Goal: Task Accomplishment & Management: Use online tool/utility

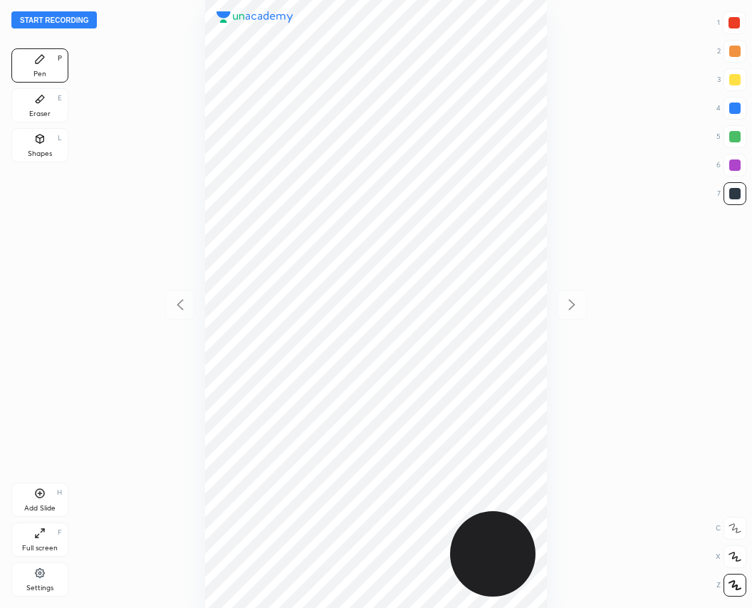
scroll to position [608, 524]
click at [63, 23] on button "Start recording" at bounding box center [53, 19] width 85 height 17
click at [47, 491] on div "Add Slide H" at bounding box center [39, 500] width 57 height 34
click at [188, 306] on icon at bounding box center [180, 304] width 17 height 17
click at [733, 27] on div at bounding box center [733, 22] width 11 height 11
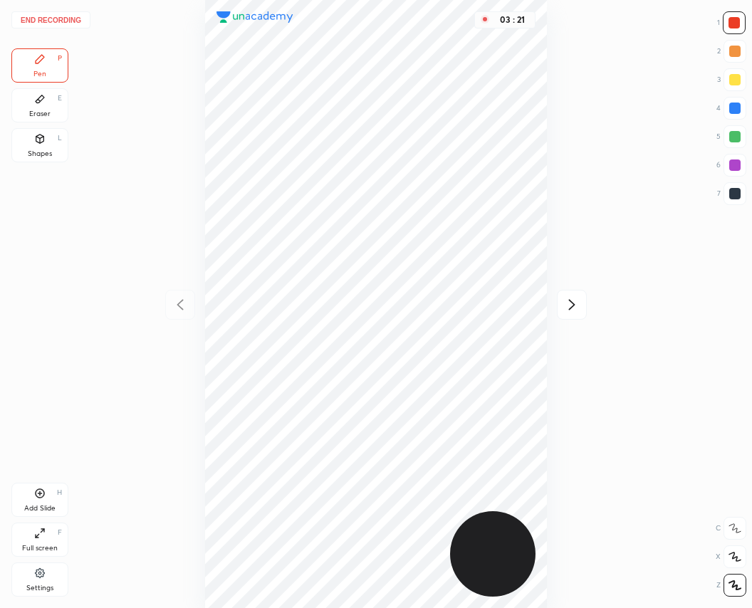
click at [554, 349] on div "03 : 21" at bounding box center [376, 304] width 524 height 608
click at [565, 300] on icon at bounding box center [571, 304] width 17 height 17
click at [177, 314] on div at bounding box center [180, 305] width 30 height 30
click at [568, 303] on icon at bounding box center [571, 304] width 17 height 17
click at [35, 493] on icon at bounding box center [39, 493] width 11 height 11
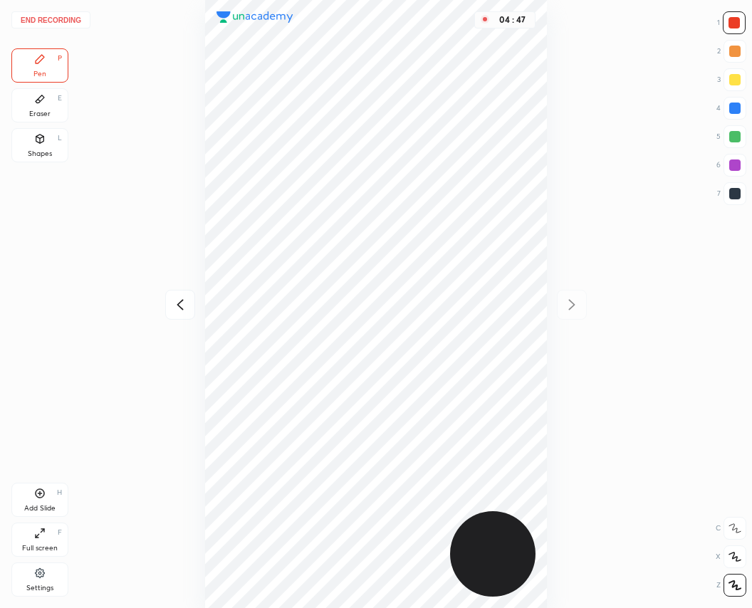
click at [729, 194] on div at bounding box center [734, 193] width 11 height 11
click at [78, 19] on button "End recording" at bounding box center [50, 19] width 79 height 17
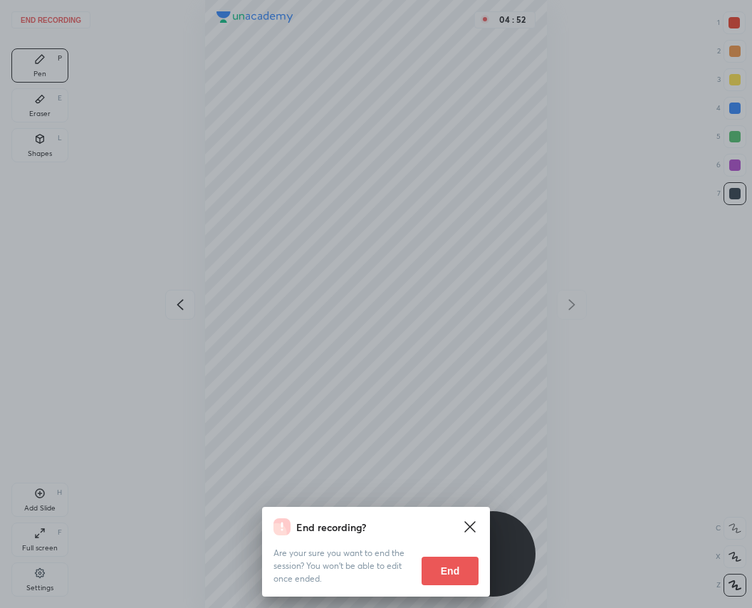
click at [462, 575] on button "End" at bounding box center [450, 571] width 57 height 28
